Goal: Information Seeking & Learning: Compare options

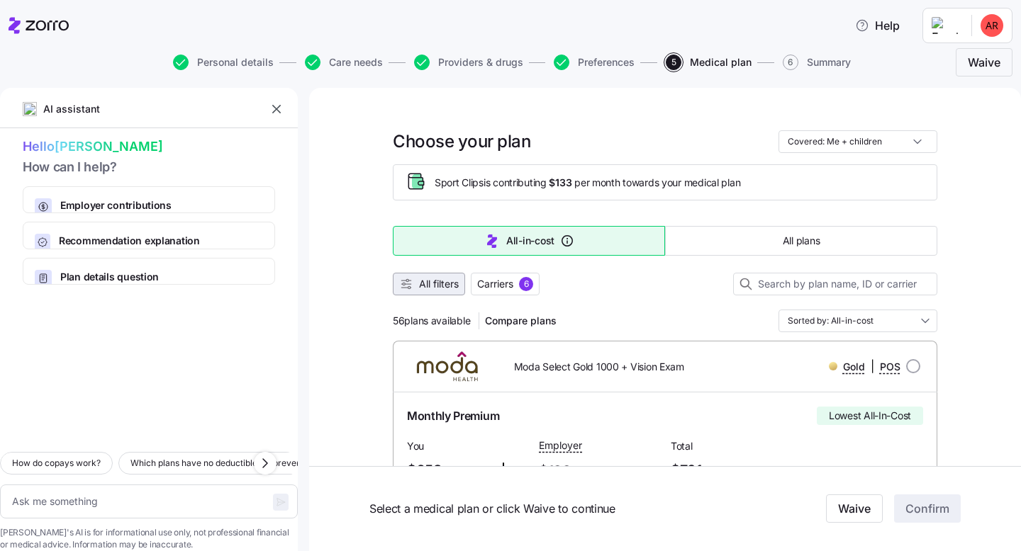
click at [409, 284] on icon "button" at bounding box center [406, 284] width 14 height 14
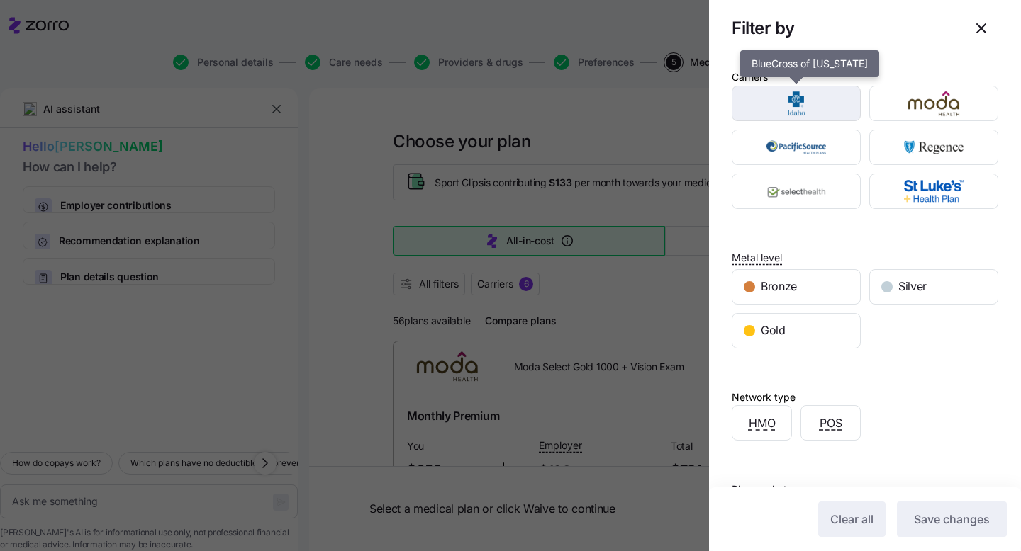
click at [781, 89] on img "button" at bounding box center [796, 103] width 104 height 28
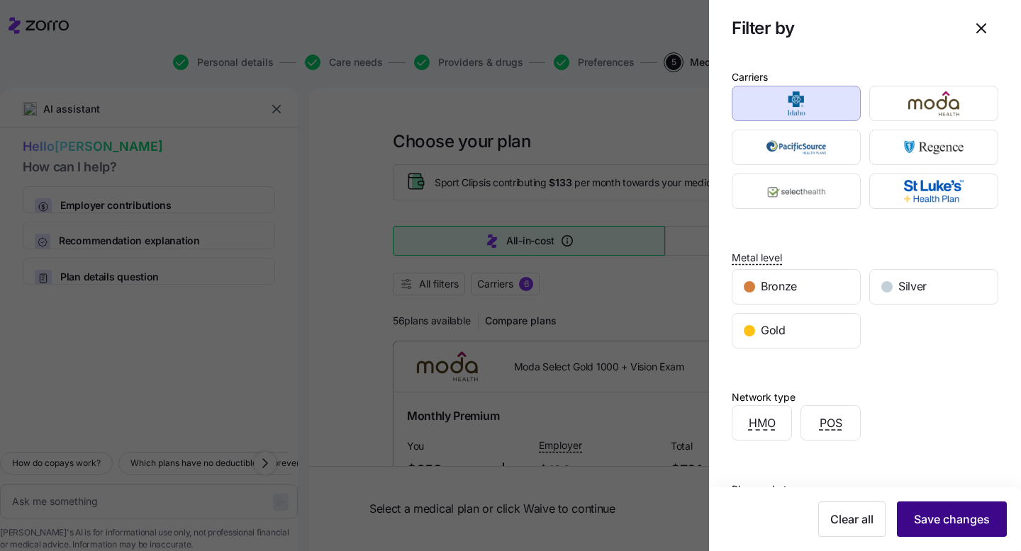
click at [953, 525] on span "Save changes" at bounding box center [952, 519] width 76 height 17
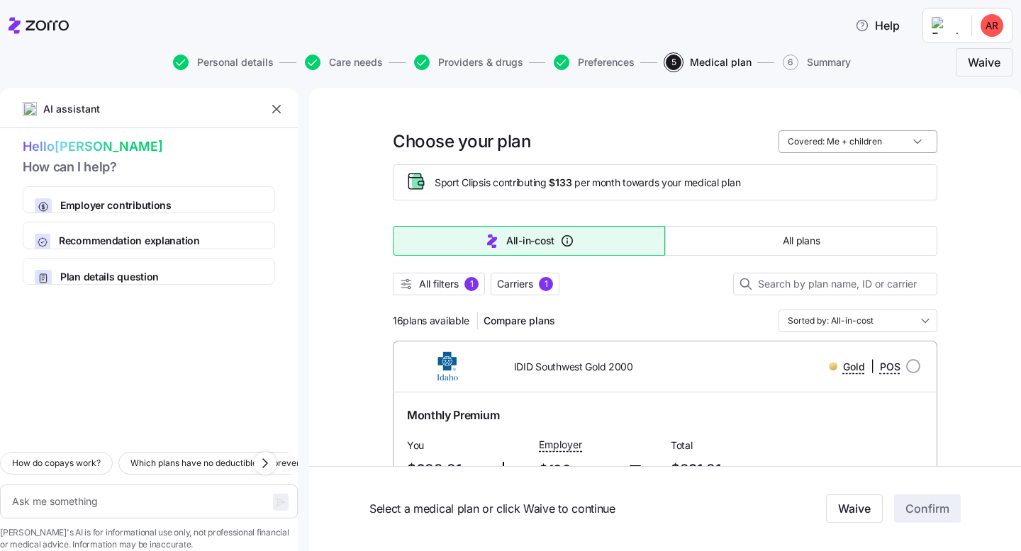
click at [871, 139] on input "Covered: Me + children" at bounding box center [857, 141] width 159 height 23
click at [520, 284] on span "Carriers" at bounding box center [515, 284] width 36 height 14
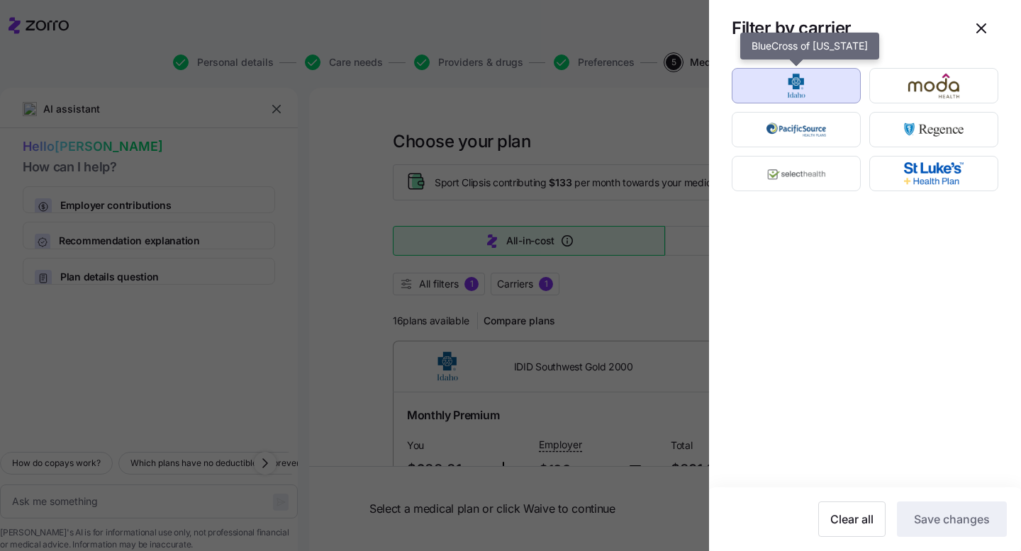
click at [819, 89] on img "button" at bounding box center [796, 86] width 104 height 28
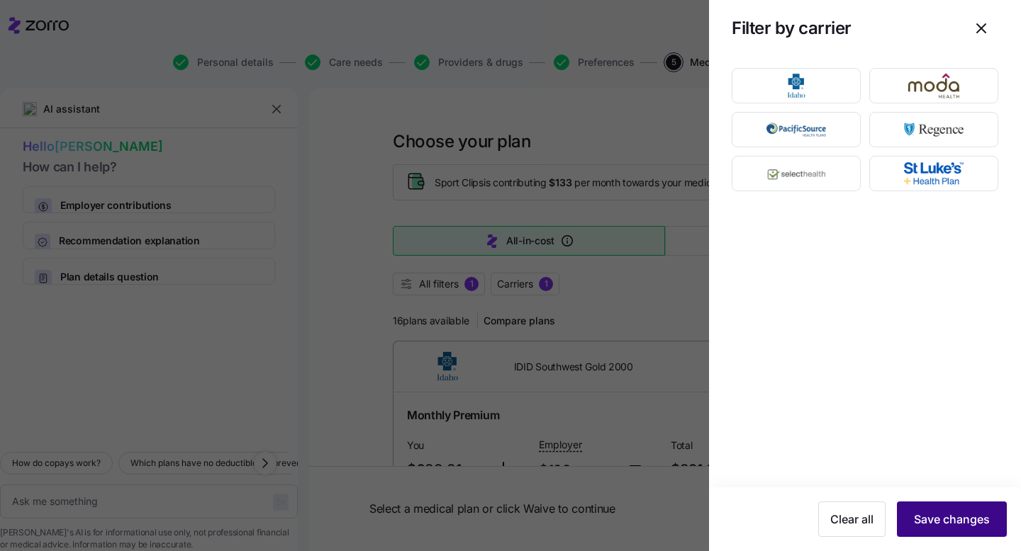
click at [958, 533] on button "Save changes" at bounding box center [952, 519] width 110 height 35
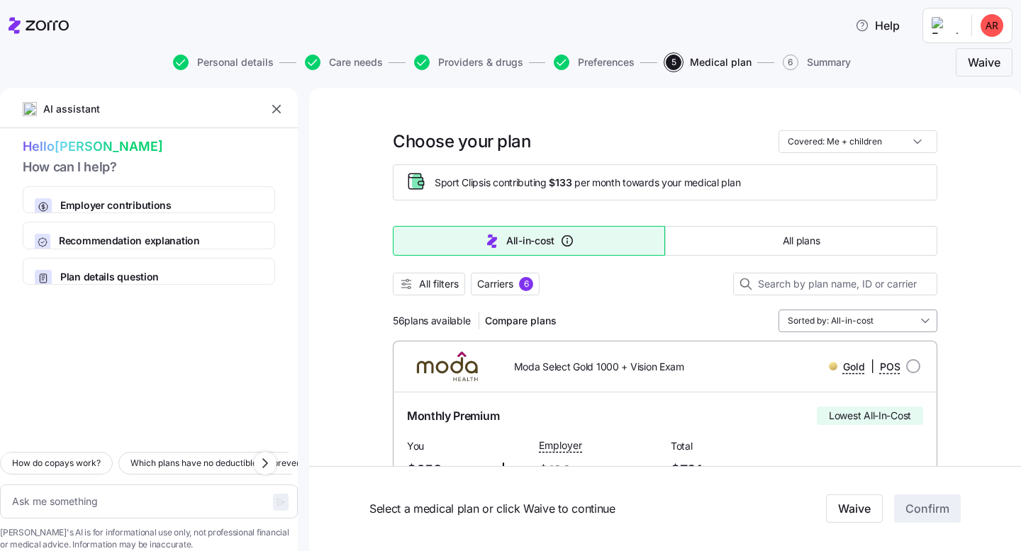
click at [849, 324] on input "Sorted by: All-in-cost" at bounding box center [857, 321] width 159 height 23
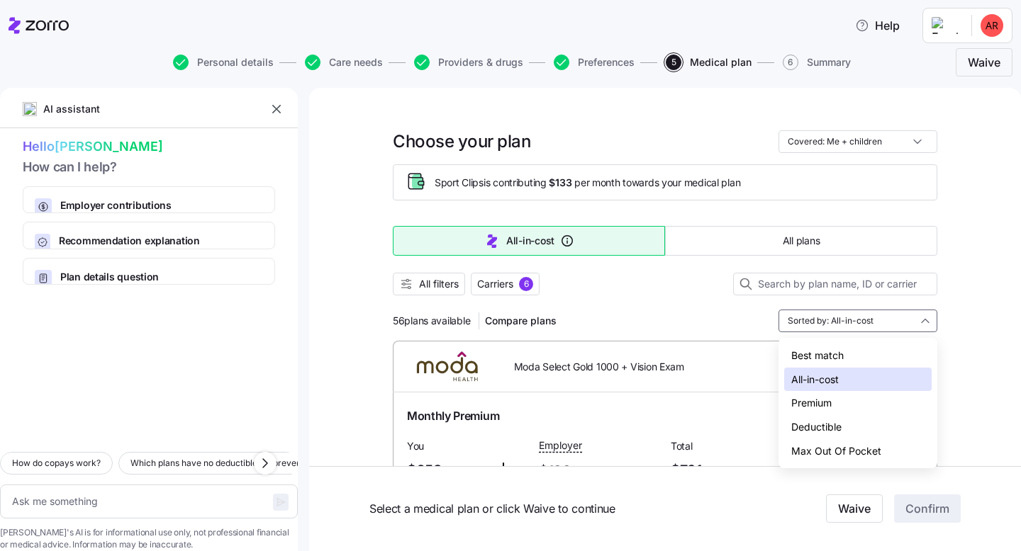
click at [823, 426] on div "Deductible" at bounding box center [857, 427] width 147 height 24
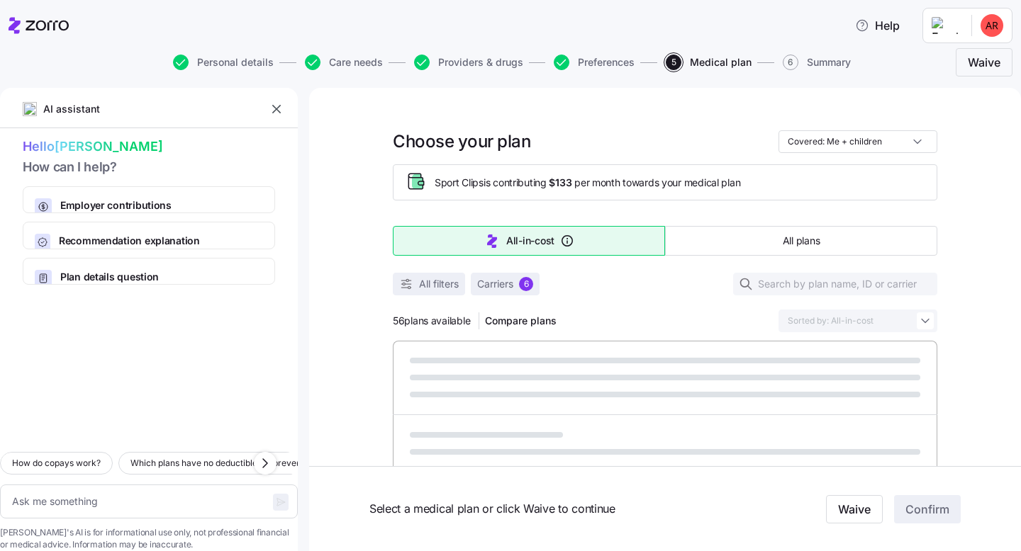
type textarea "x"
type input "Sorted by: Deductible"
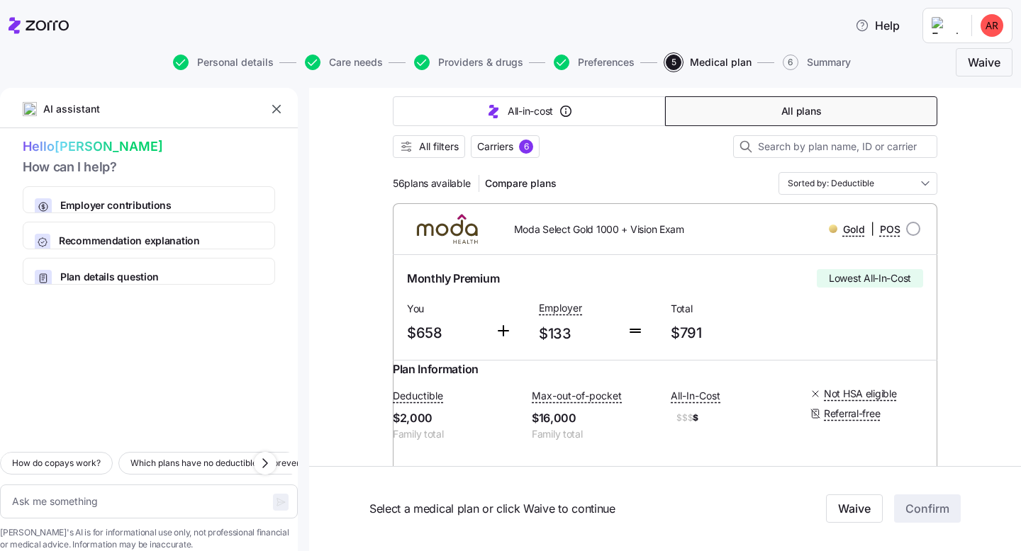
scroll to position [130, 0]
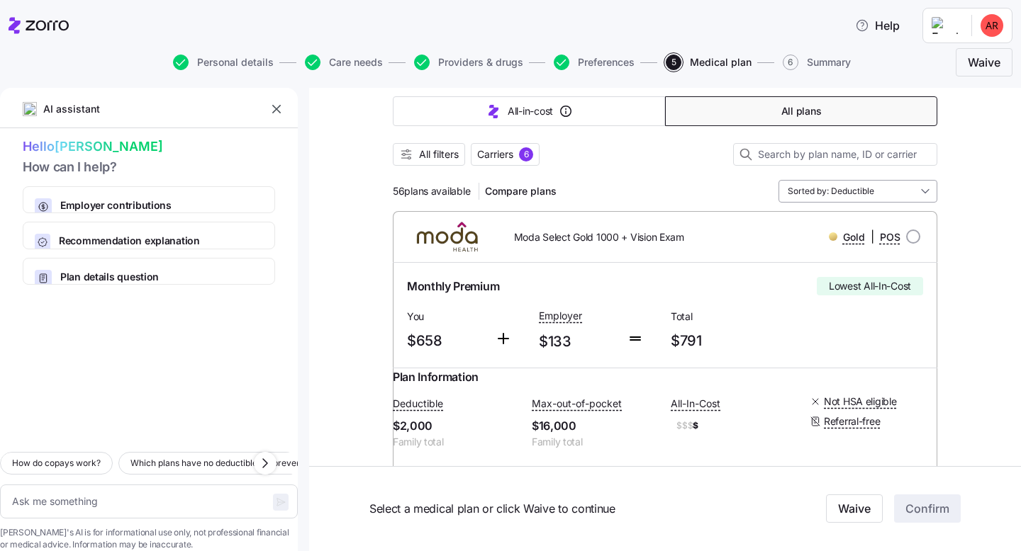
click at [856, 182] on input "Sorted by: Deductible" at bounding box center [857, 191] width 159 height 23
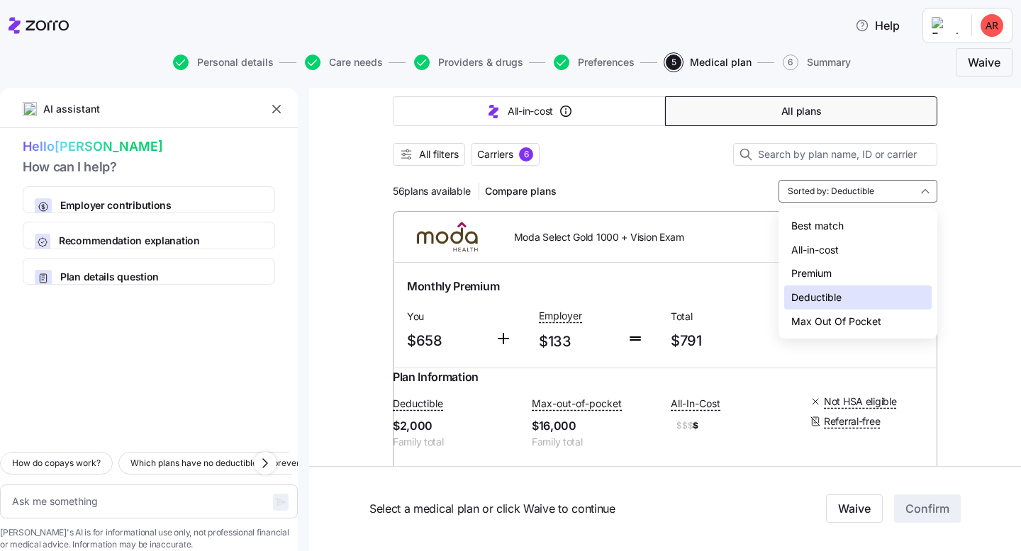
click at [840, 252] on div "All-in-cost" at bounding box center [857, 250] width 147 height 24
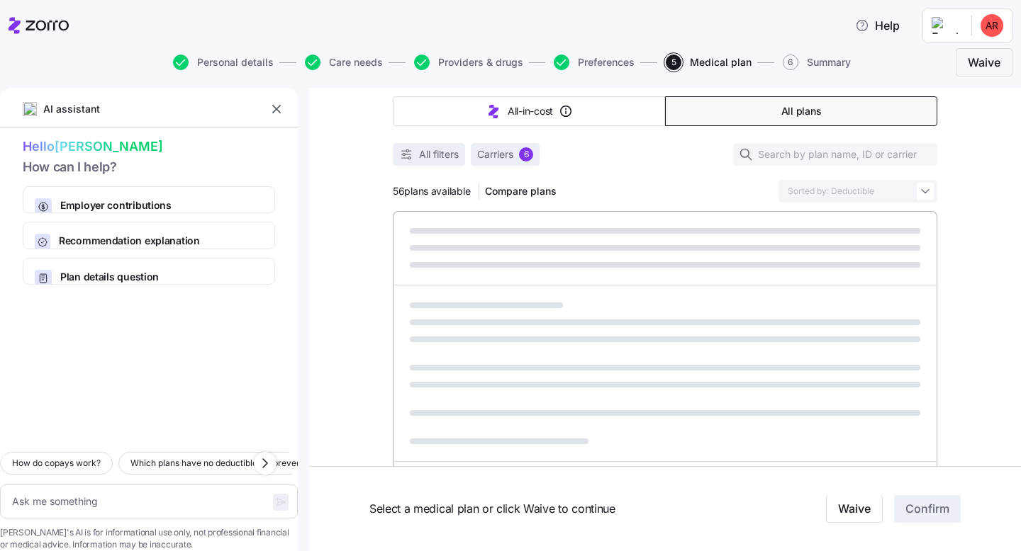
type textarea "x"
type input "Sorted by: All-in-cost"
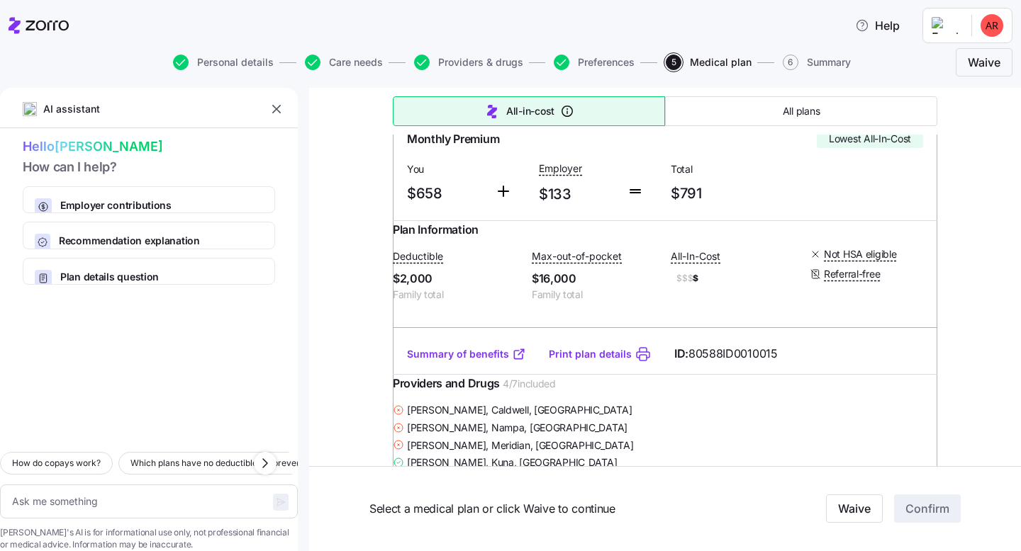
scroll to position [243, 0]
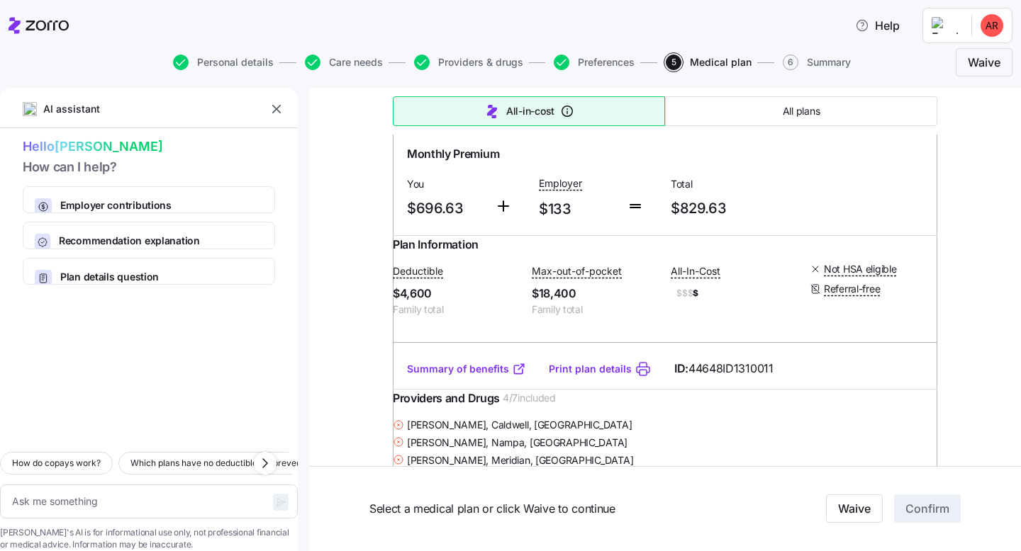
type textarea "x"
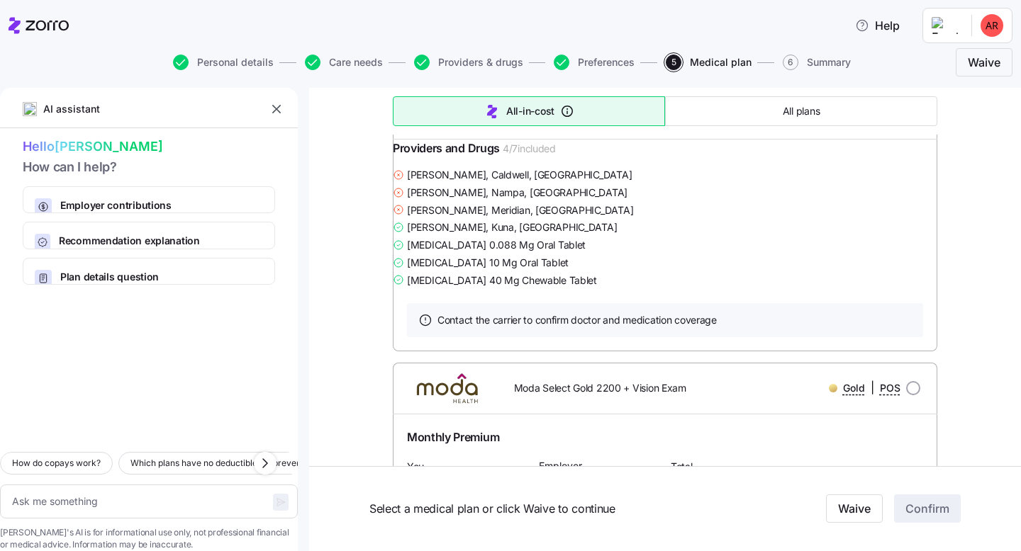
scroll to position [484, 0]
